Goal: Task Accomplishment & Management: Use online tool/utility

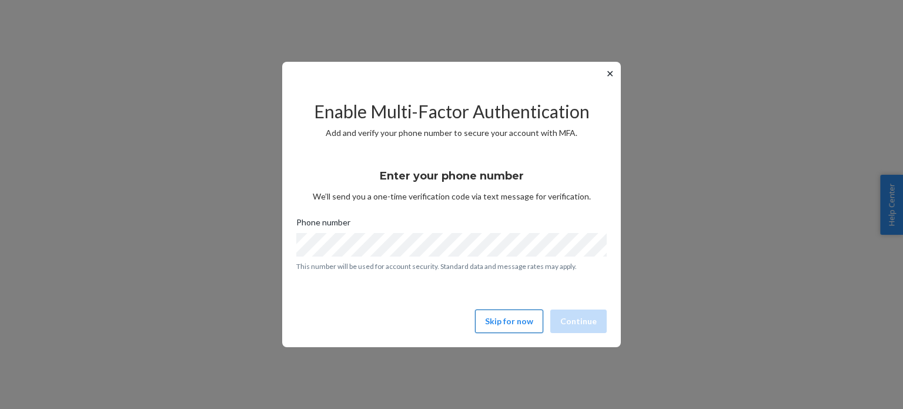
click at [532, 322] on button "Skip for now" at bounding box center [509, 321] width 68 height 24
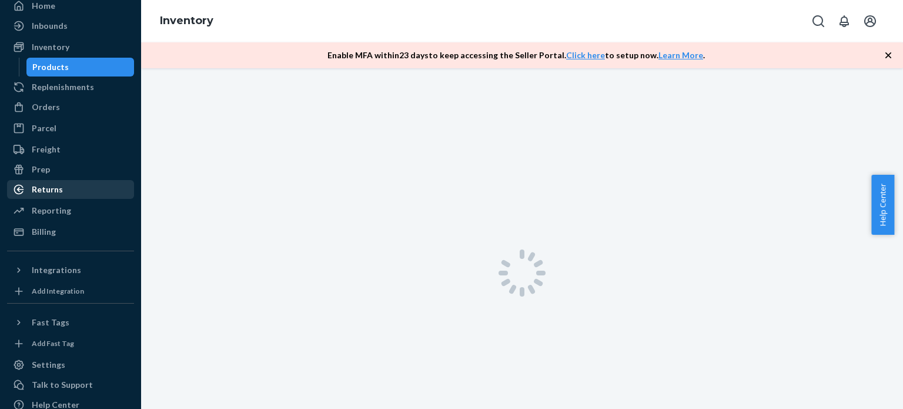
scroll to position [89, 0]
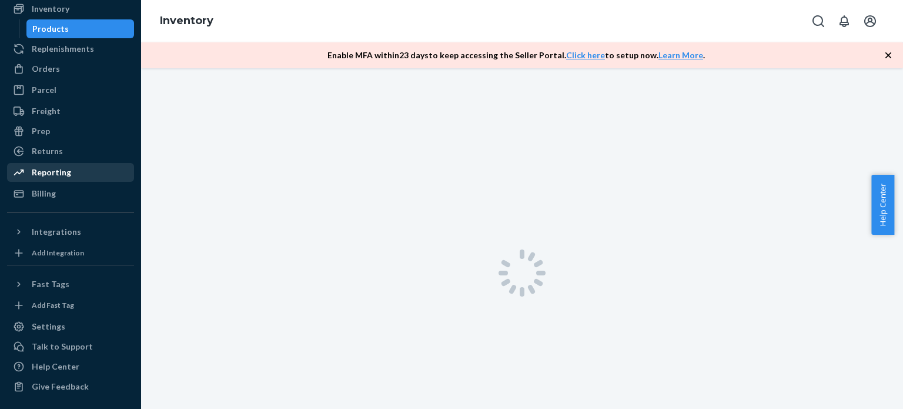
click at [48, 173] on div "Reporting" at bounding box center [51, 172] width 39 height 12
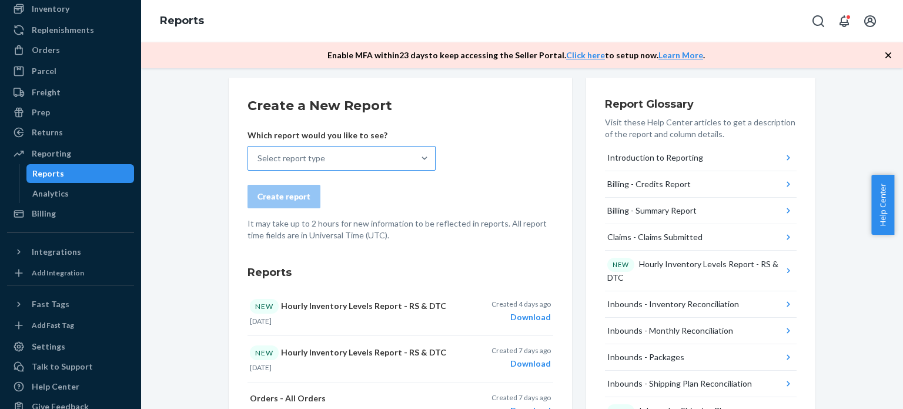
scroll to position [59, 0]
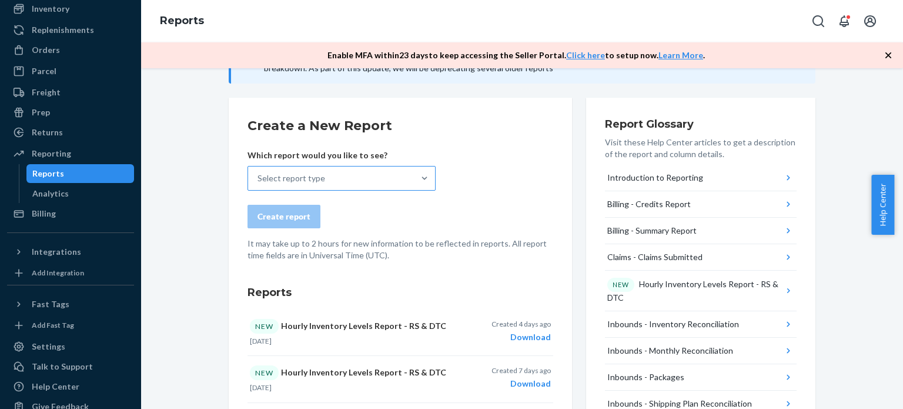
click at [336, 178] on div "Select report type" at bounding box center [331, 178] width 166 height 24
click at [259, 178] on input "Select report type" at bounding box center [258, 178] width 1 height 12
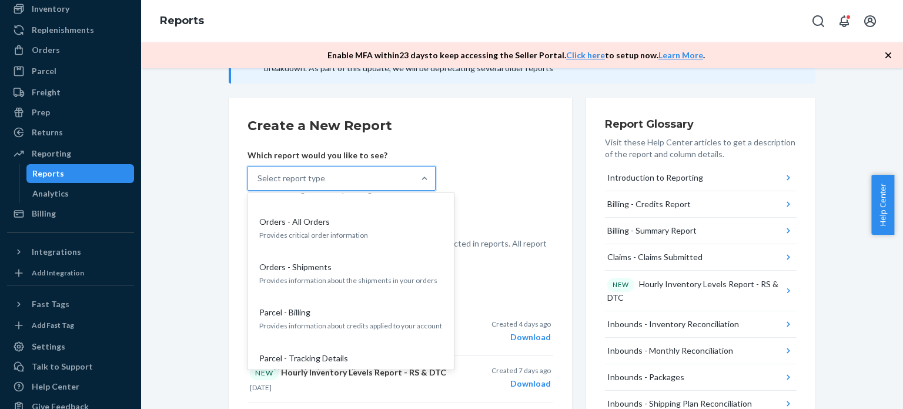
scroll to position [941, 0]
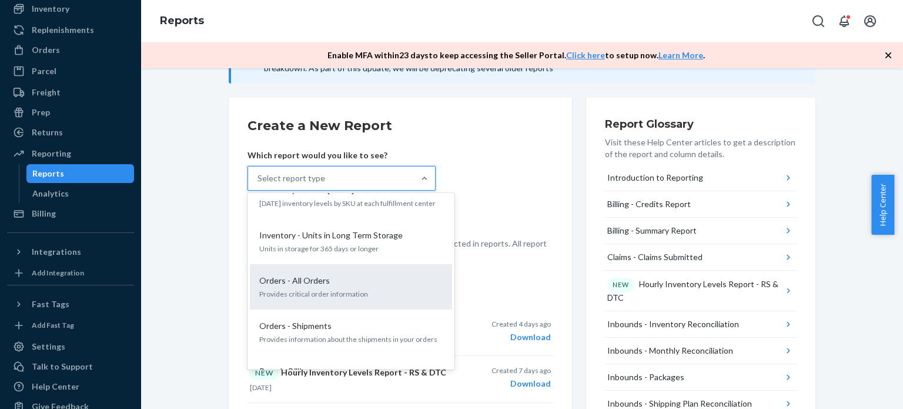
click at [316, 289] on p "Provides critical order information" at bounding box center [351, 294] width 184 height 10
click at [259, 184] on input "option Orders - All Orders focused, 19 of 34. 34 results available. Use Up and …" at bounding box center [258, 178] width 1 height 12
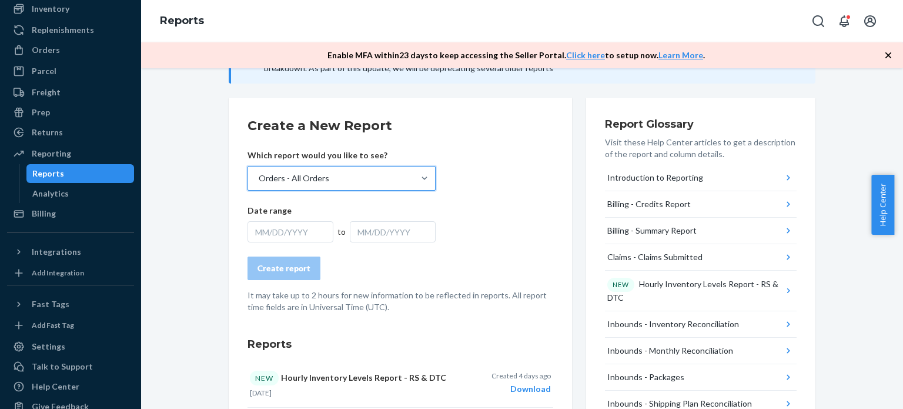
click at [287, 232] on div "MM/DD/YYYY" at bounding box center [291, 231] width 86 height 21
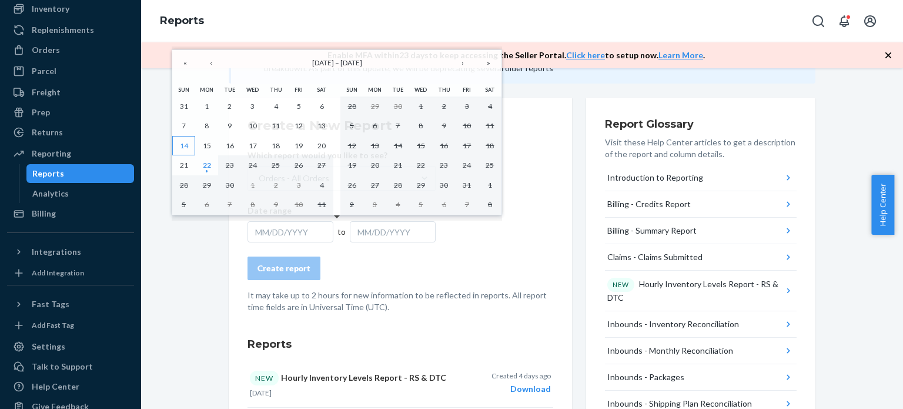
click at [186, 145] on abbr "14" at bounding box center [184, 145] width 8 height 9
click at [319, 143] on abbr "20" at bounding box center [322, 145] width 8 height 9
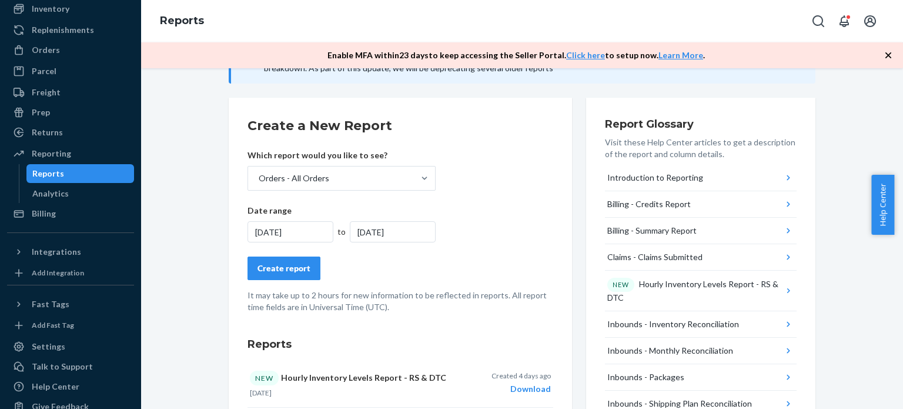
click at [300, 274] on button "Create report" at bounding box center [284, 268] width 73 height 24
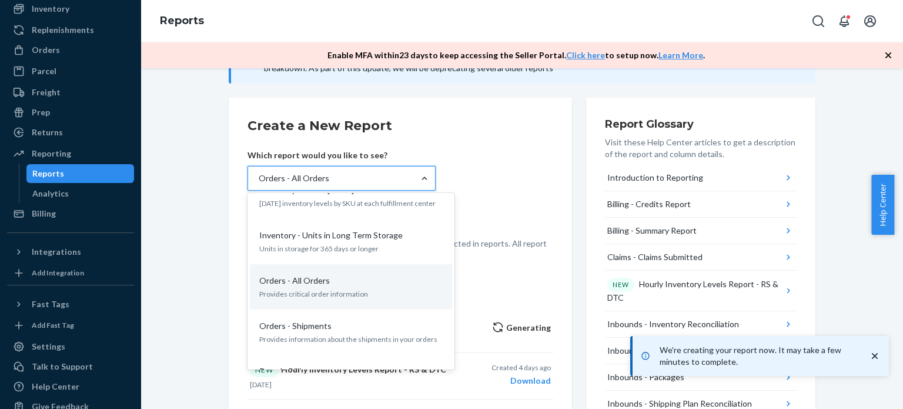
scroll to position [1000, 0]
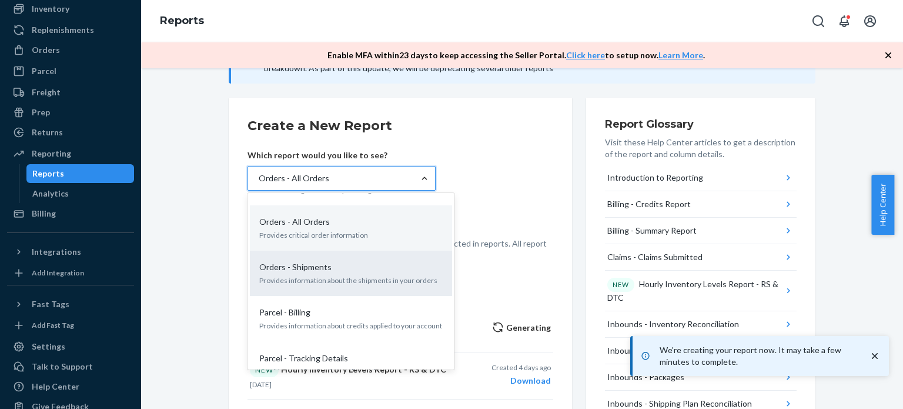
click at [316, 275] on p "Provides information about the shipments in your orders" at bounding box center [351, 280] width 184 height 10
click at [259, 184] on input "option Orders - All Orders, selected. option Orders - Shipments focused, 20 of …" at bounding box center [258, 178] width 1 height 12
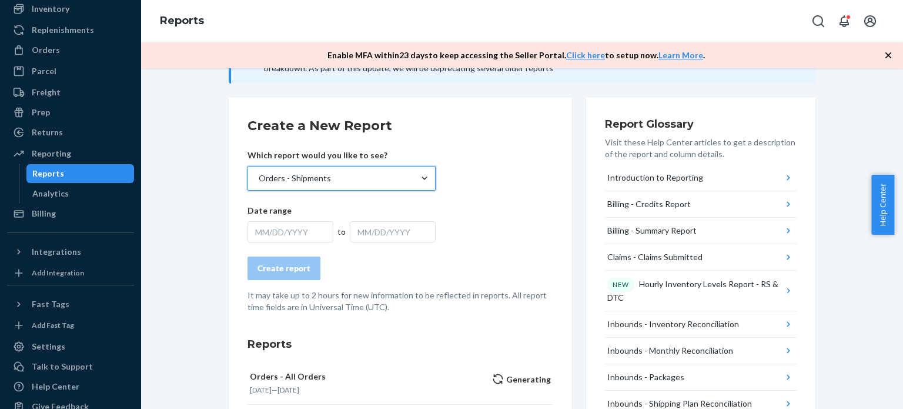
click at [286, 235] on div "MM/DD/YYYY" at bounding box center [291, 231] width 86 height 21
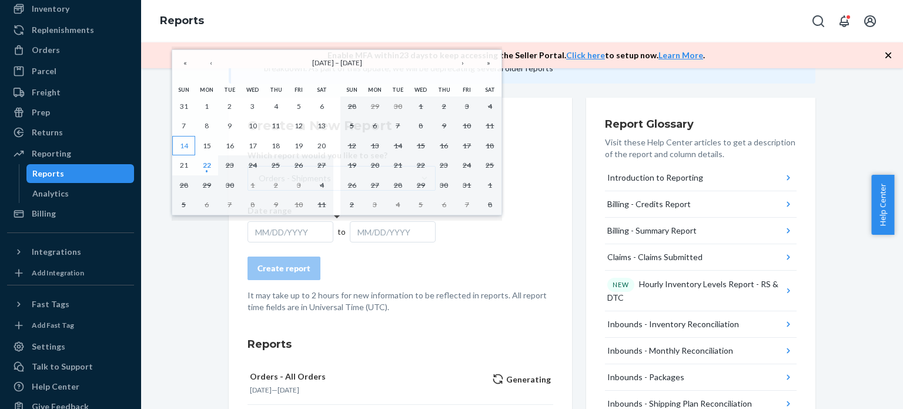
click at [181, 141] on abbr "14" at bounding box center [184, 145] width 8 height 9
click at [318, 145] on abbr "20" at bounding box center [322, 145] width 8 height 9
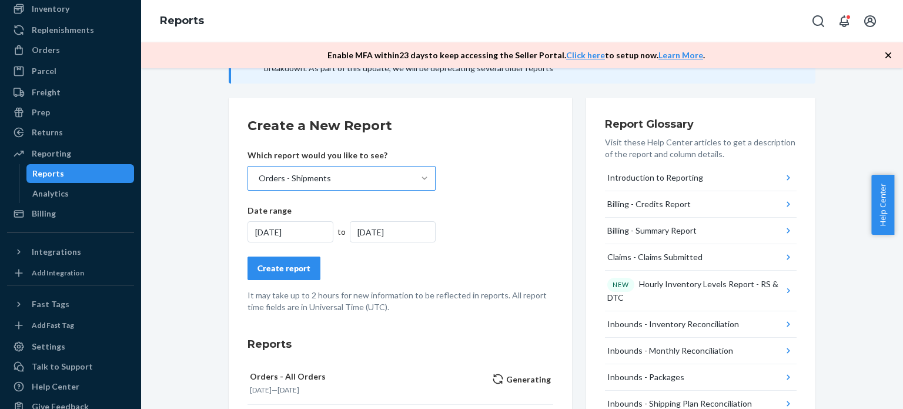
click at [291, 275] on button "Create report" at bounding box center [284, 268] width 73 height 24
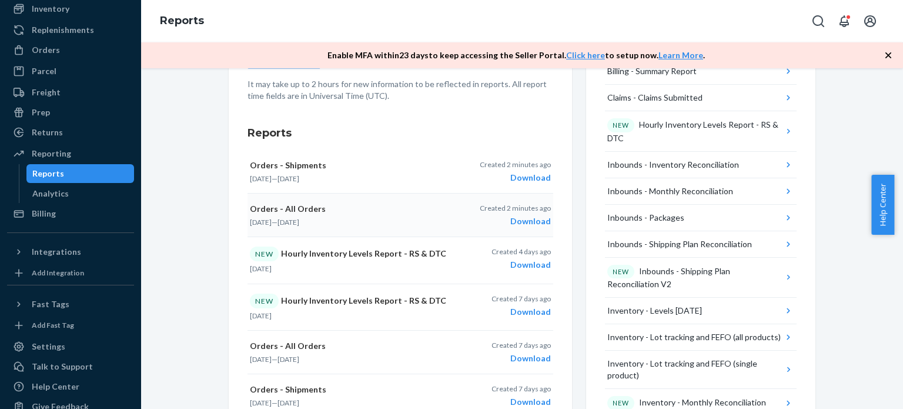
scroll to position [235, 0]
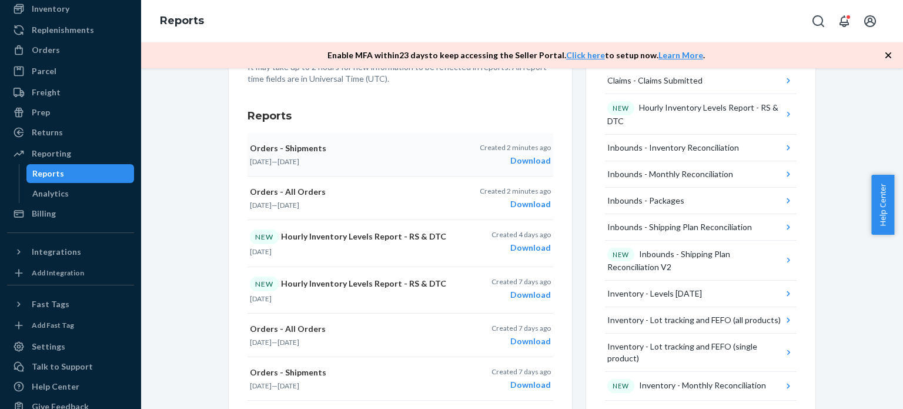
click at [525, 160] on div "Download" at bounding box center [515, 161] width 71 height 12
click at [527, 202] on div "Download" at bounding box center [515, 204] width 71 height 12
click at [536, 162] on div "Download" at bounding box center [515, 161] width 71 height 12
